Goal: Find contact information: Find contact information

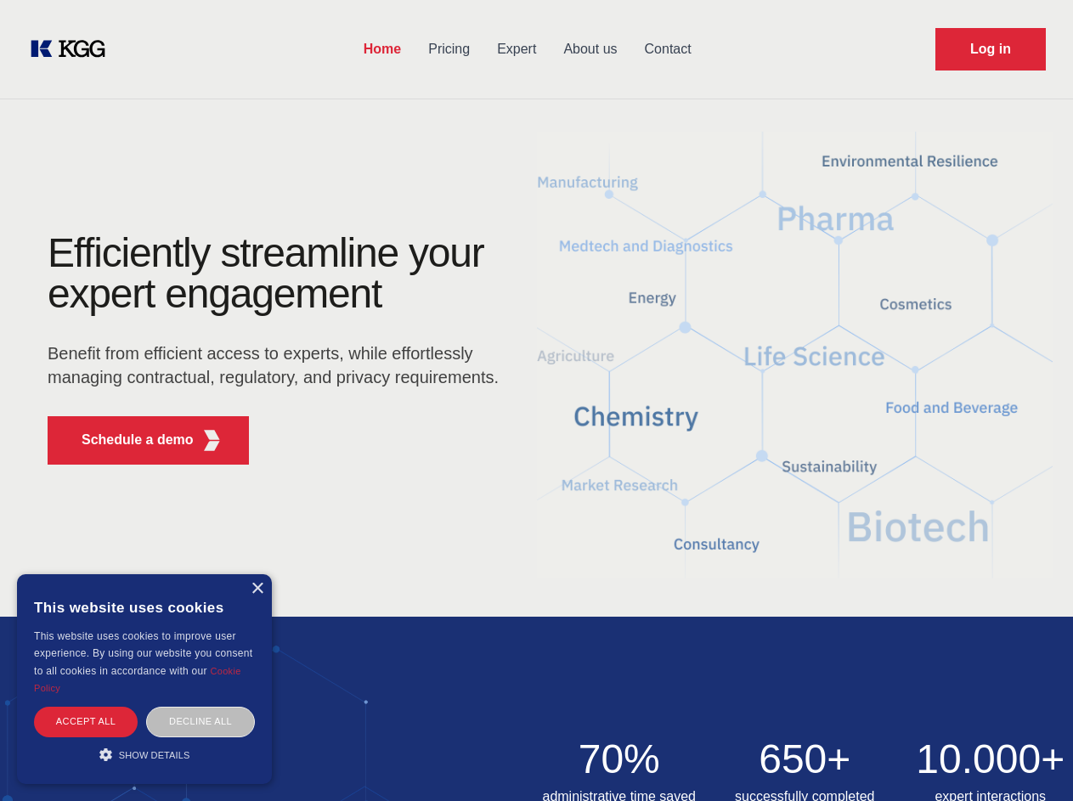
click at [536, 400] on div "Efficiently streamline your expert engagement Benefit from efficient access to …" at bounding box center [278, 356] width 517 height 246
click at [127, 440] on p "Schedule a demo" at bounding box center [138, 440] width 112 height 20
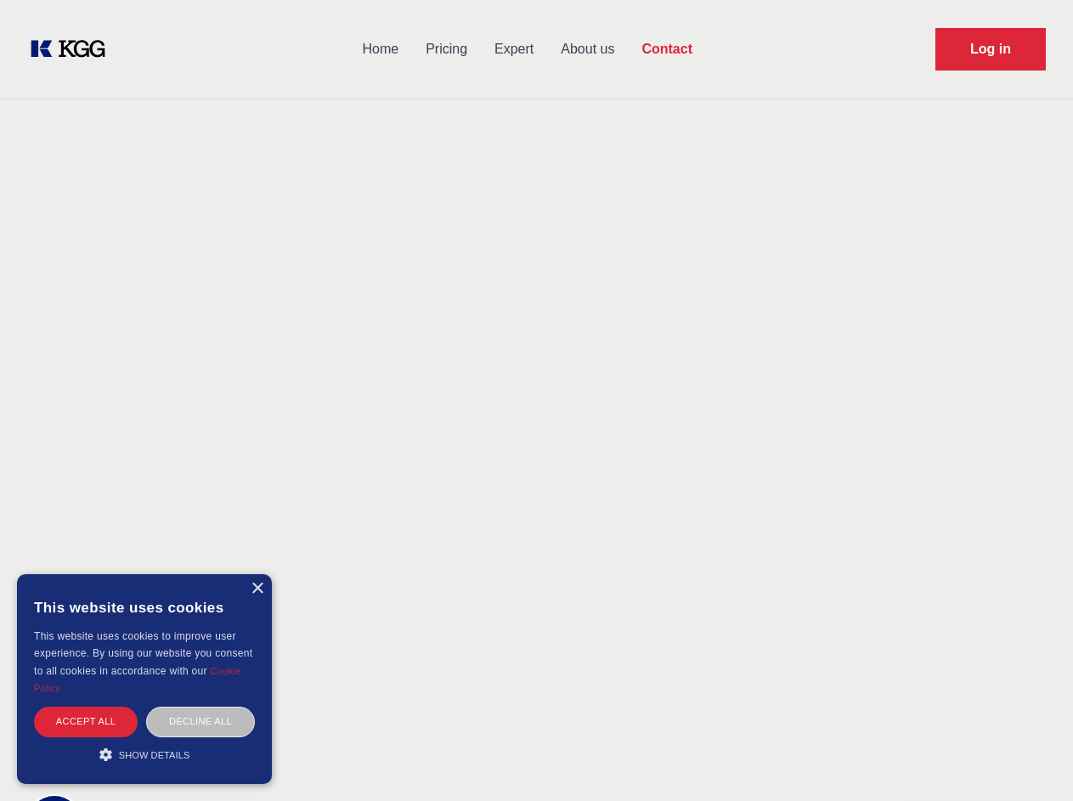
click at [257, 589] on div "× This website uses cookies This website uses cookies to improve user experienc…" at bounding box center [144, 680] width 255 height 210
click at [86, 722] on div "Accept all" at bounding box center [86, 722] width 104 height 30
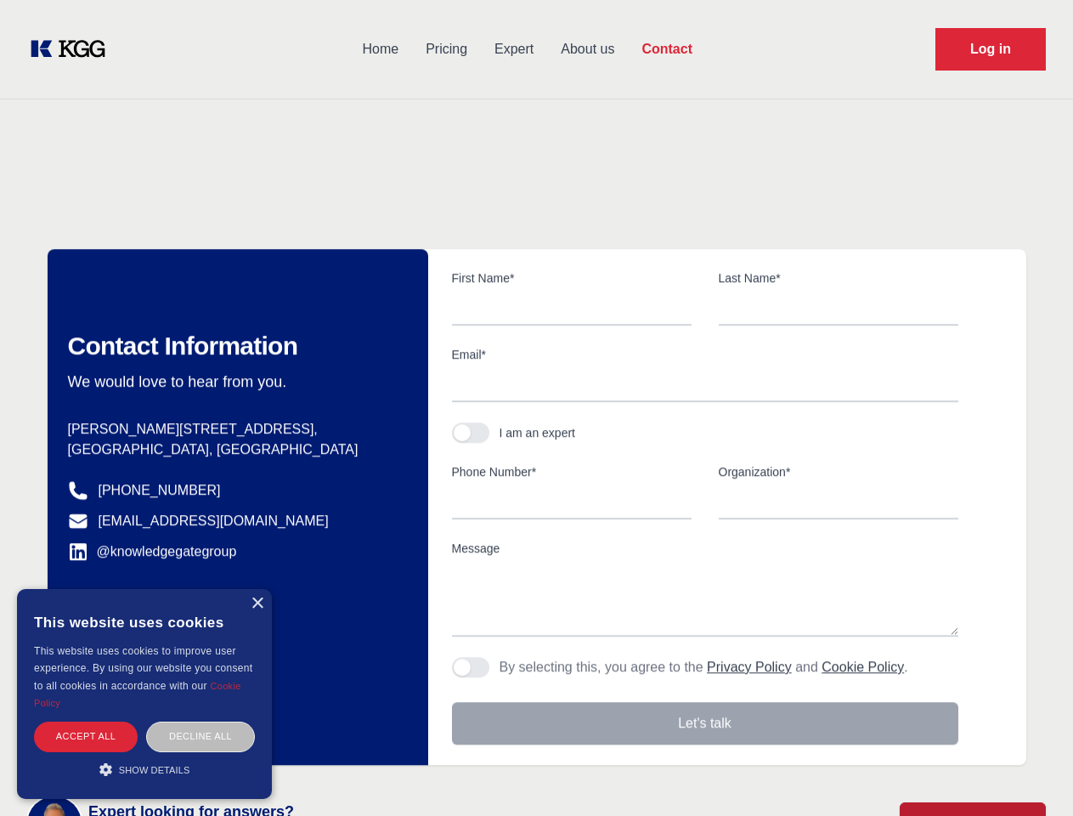
click at [201, 722] on div "Decline all" at bounding box center [200, 737] width 109 height 30
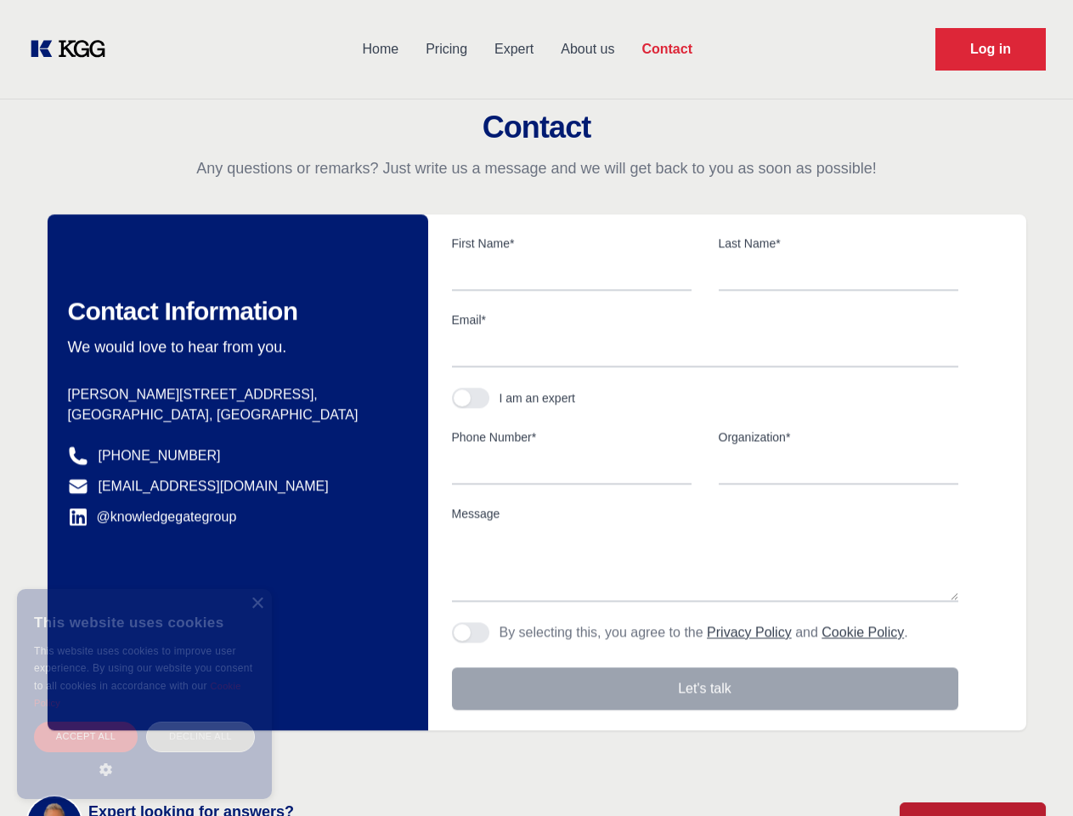
click at [144, 755] on main "Contact Any questions or remarks? Just write us a message and we will get back …" at bounding box center [536, 442] width 1073 height 885
